Goal: Task Accomplishment & Management: Use online tool/utility

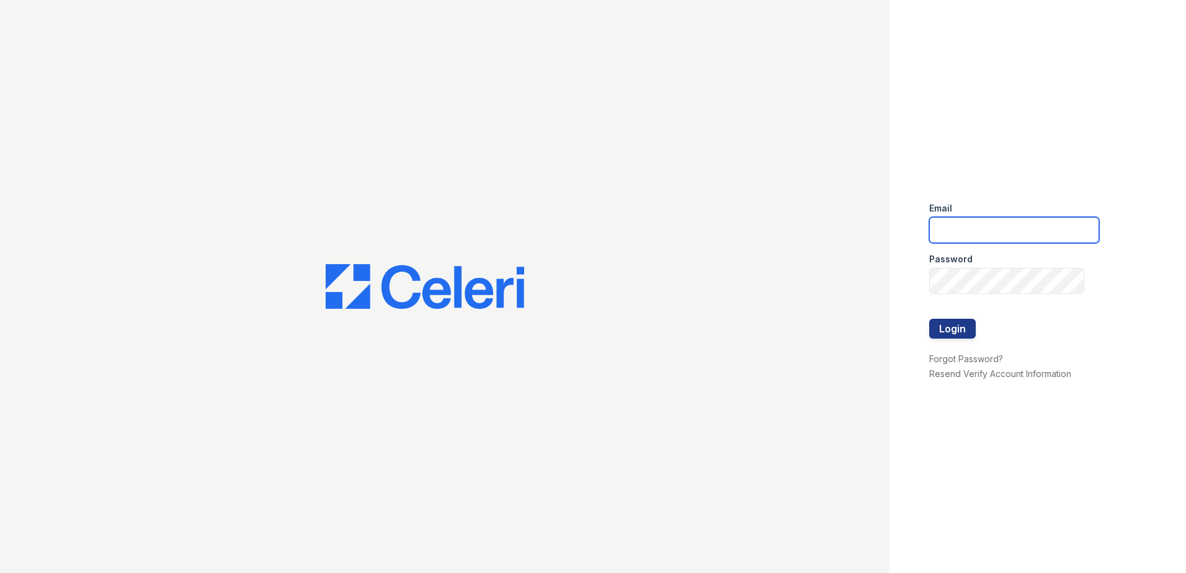
click at [981, 220] on input "email" at bounding box center [1014, 230] width 170 height 26
type input "[PERSON_NAME][EMAIL_ADDRESS][PERSON_NAME][DOMAIN_NAME]"
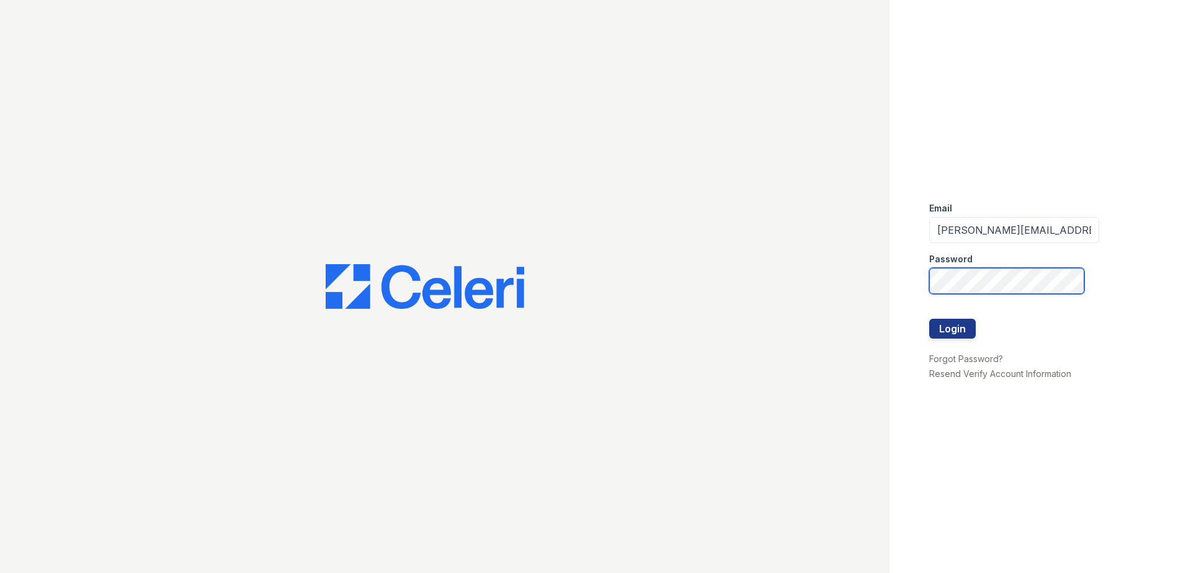
click at [929, 319] on button "Login" at bounding box center [952, 329] width 47 height 20
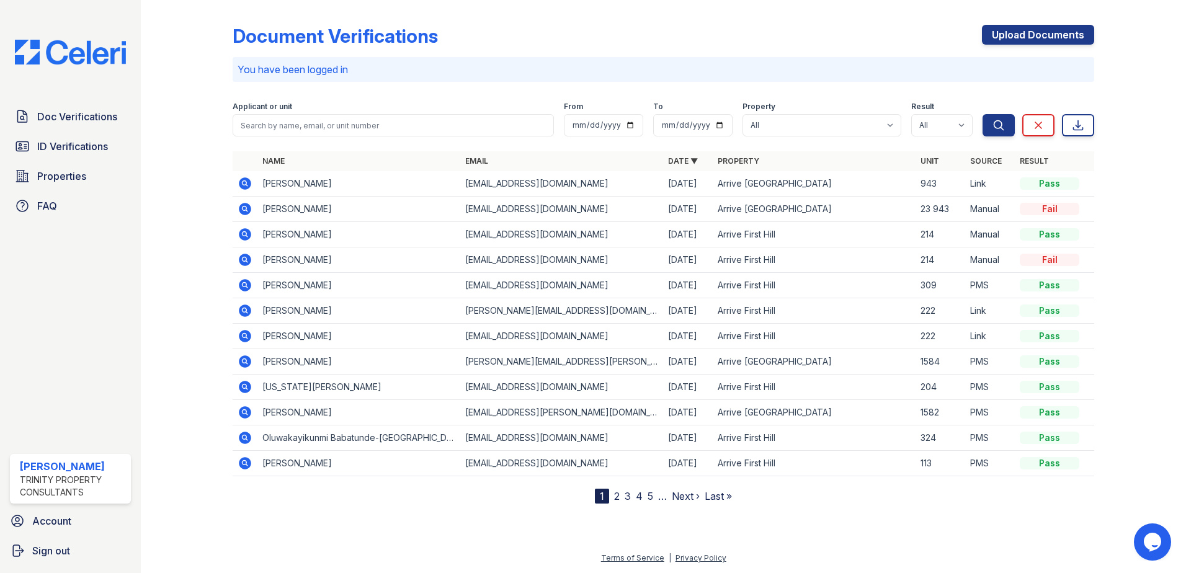
click at [79, 133] on div "Doc Verifications ID Verifications Properties FAQ" at bounding box center [70, 161] width 131 height 114
click at [78, 138] on link "ID Verifications" at bounding box center [70, 146] width 121 height 25
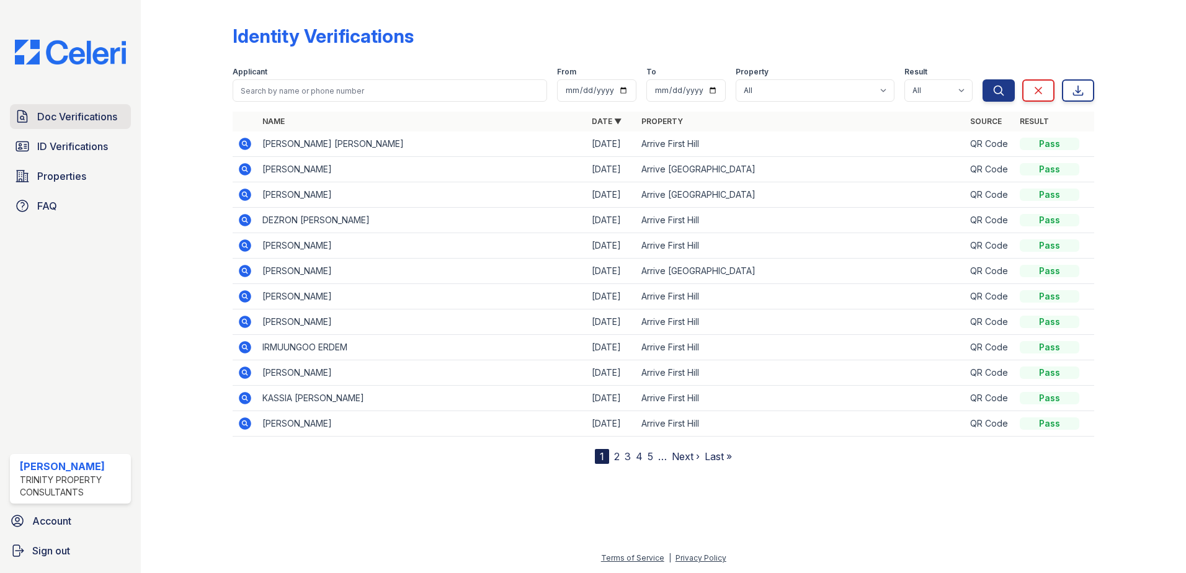
click at [66, 127] on link "Doc Verifications" at bounding box center [70, 116] width 121 height 25
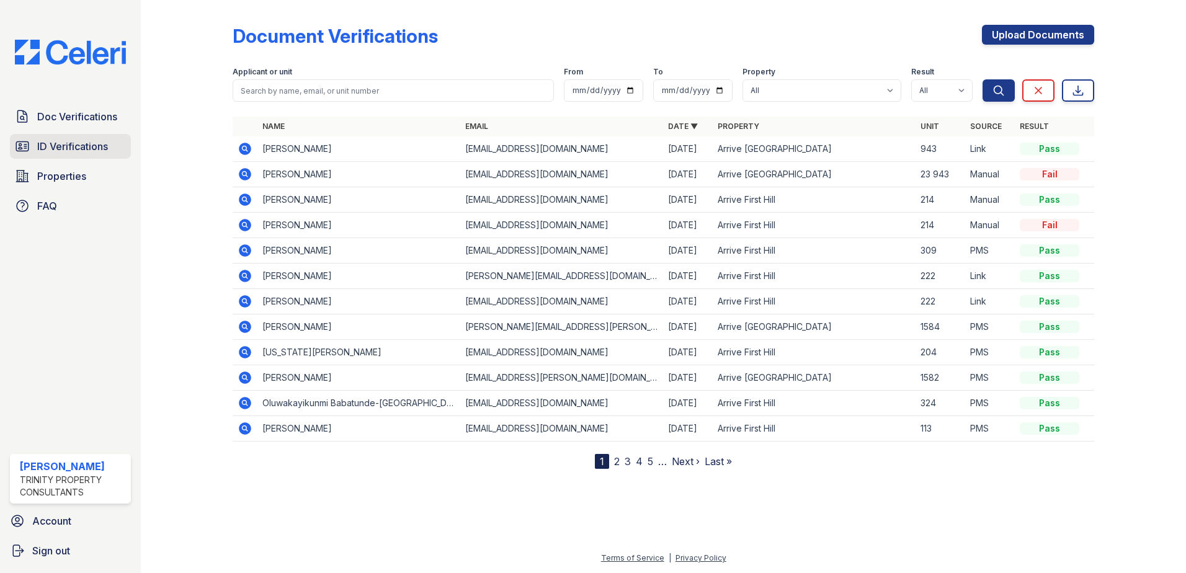
click at [74, 141] on span "ID Verifications" at bounding box center [72, 146] width 71 height 15
